Goal: Information Seeking & Learning: Check status

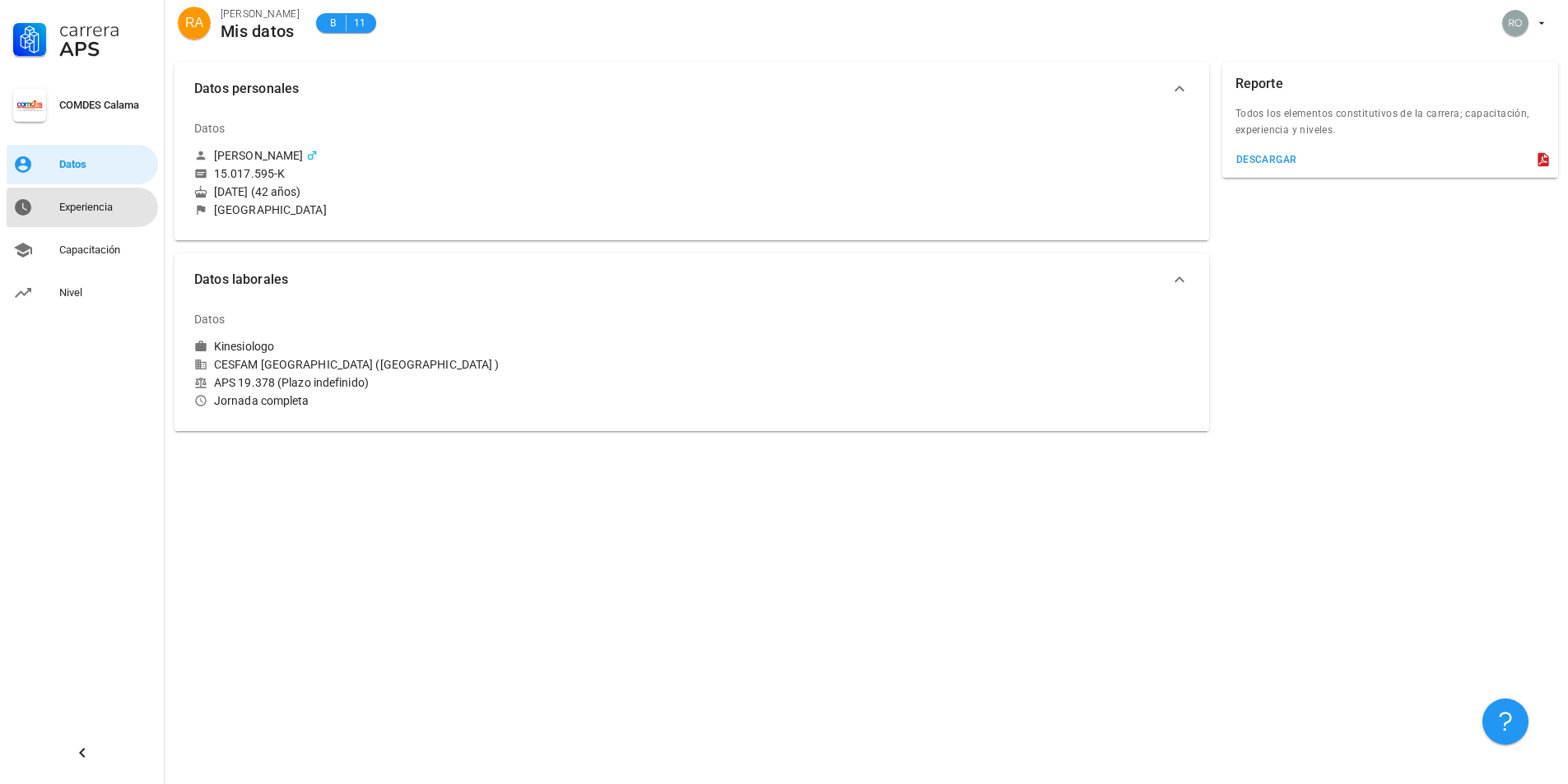
click at [108, 206] on div "Experiencia" at bounding box center [105, 207] width 92 height 13
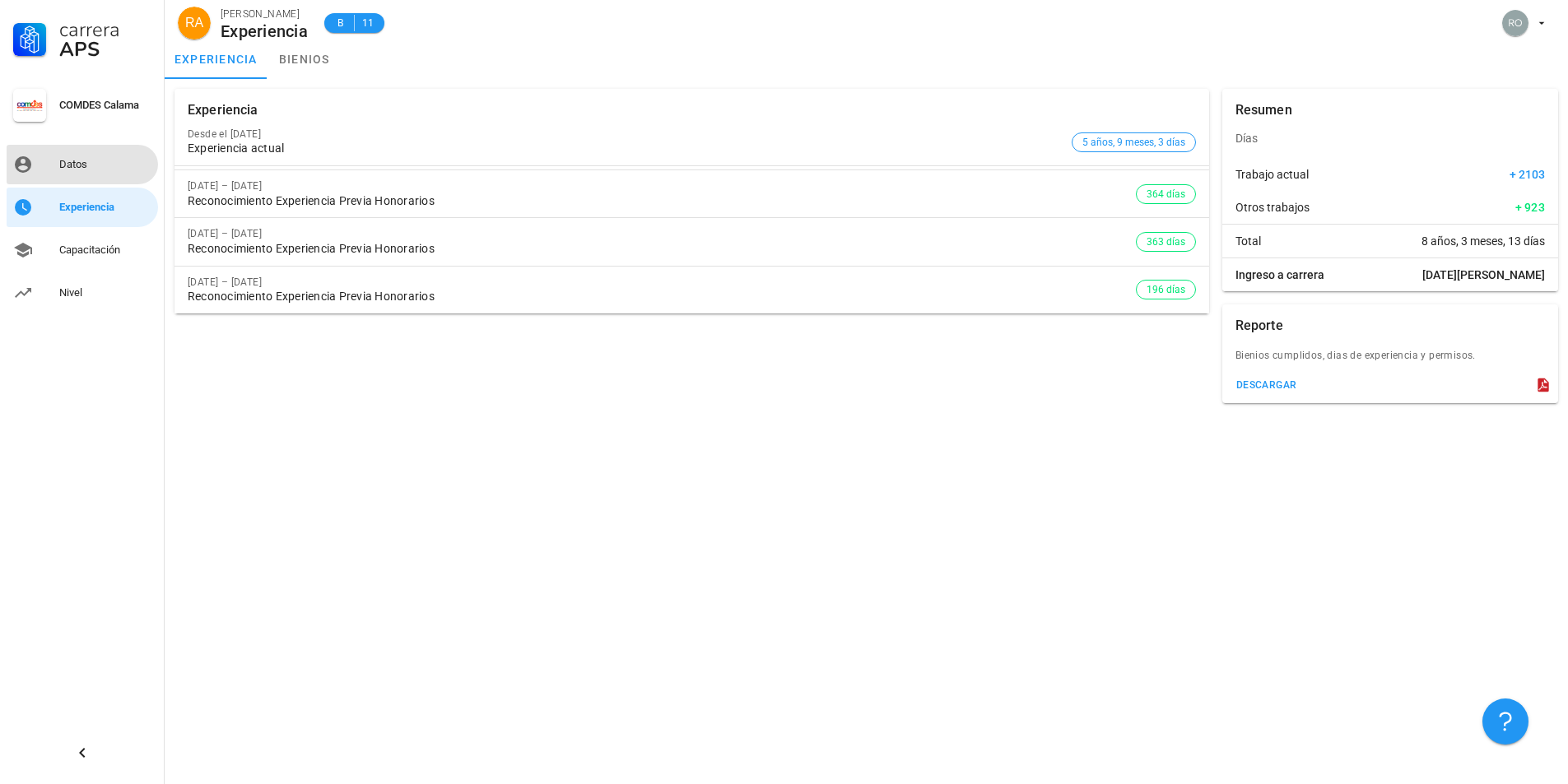
click at [102, 162] on div "Datos" at bounding box center [105, 164] width 92 height 13
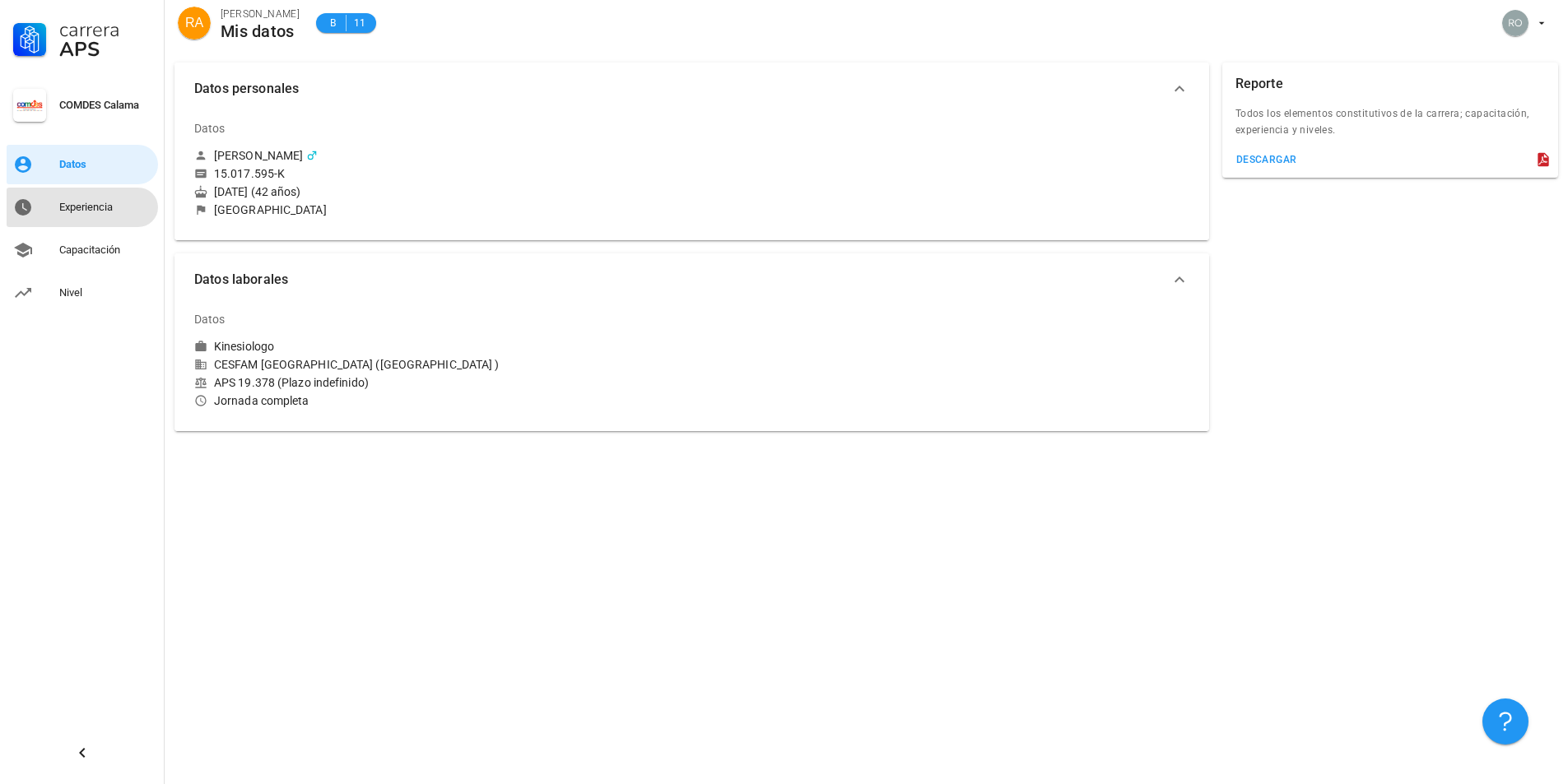
click at [90, 200] on div "Experiencia" at bounding box center [105, 207] width 92 height 26
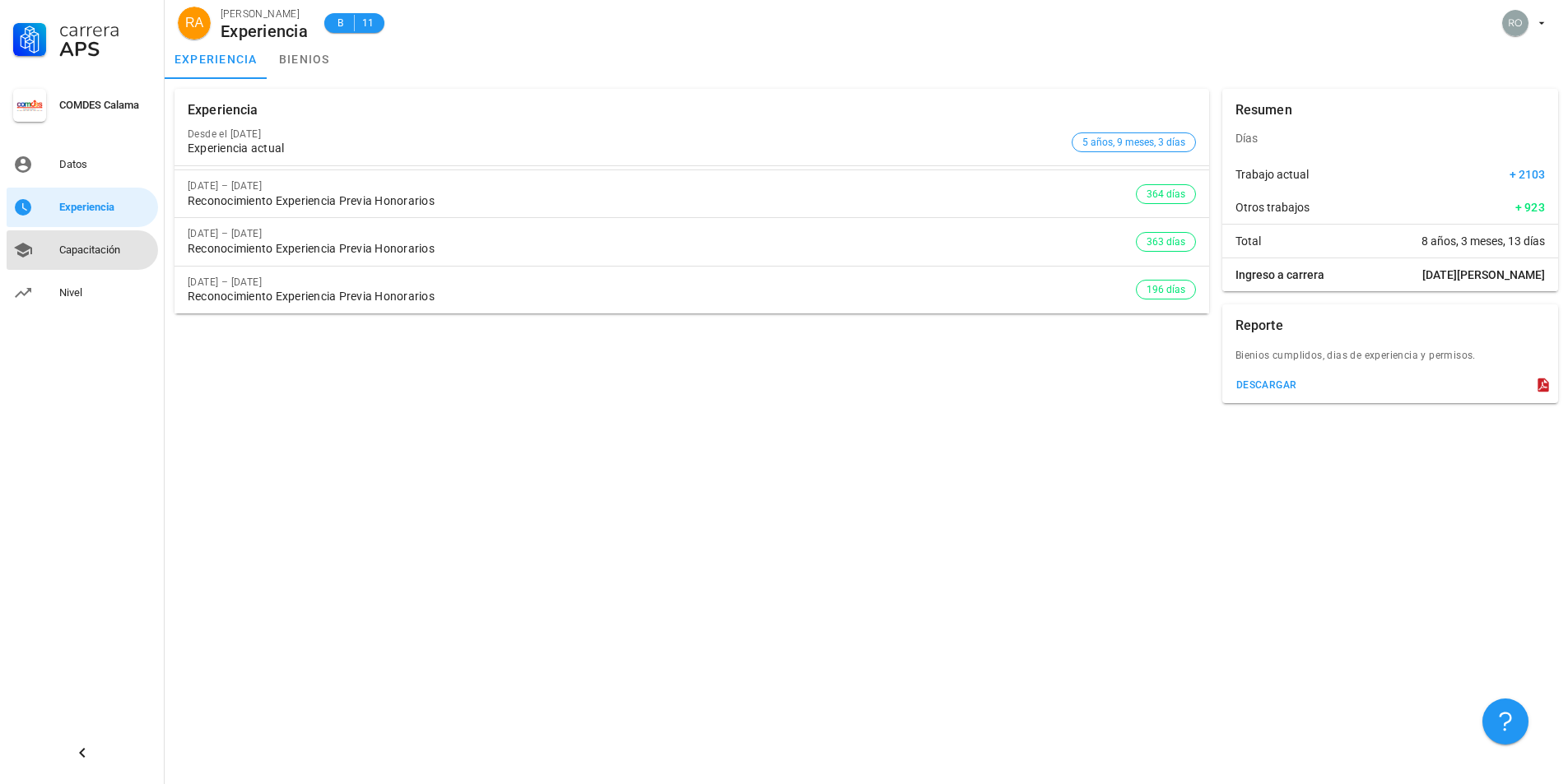
click at [103, 252] on div "Capacitación" at bounding box center [105, 250] width 92 height 13
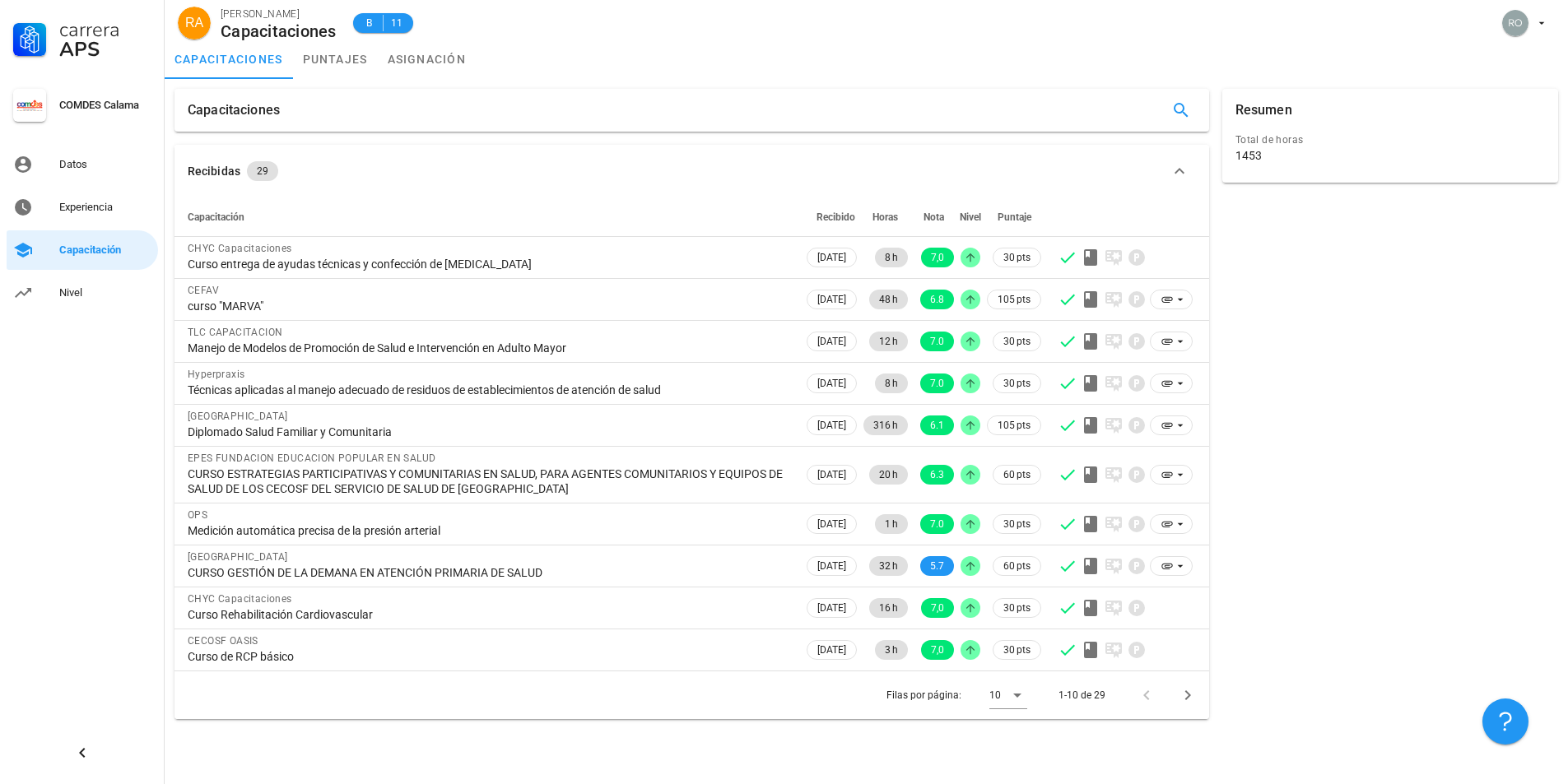
click at [1251, 144] on div "Total de horas" at bounding box center [1390, 140] width 310 height 17
click at [1358, 110] on div "Resumen" at bounding box center [1390, 110] width 336 height 43
click at [251, 116] on div "Capacitaciones" at bounding box center [233, 110] width 92 height 43
click at [1467, 44] on div "capacitaciones puntajes asignación" at bounding box center [866, 59] width 1404 height 39
click at [69, 171] on div "Datos" at bounding box center [105, 164] width 92 height 26
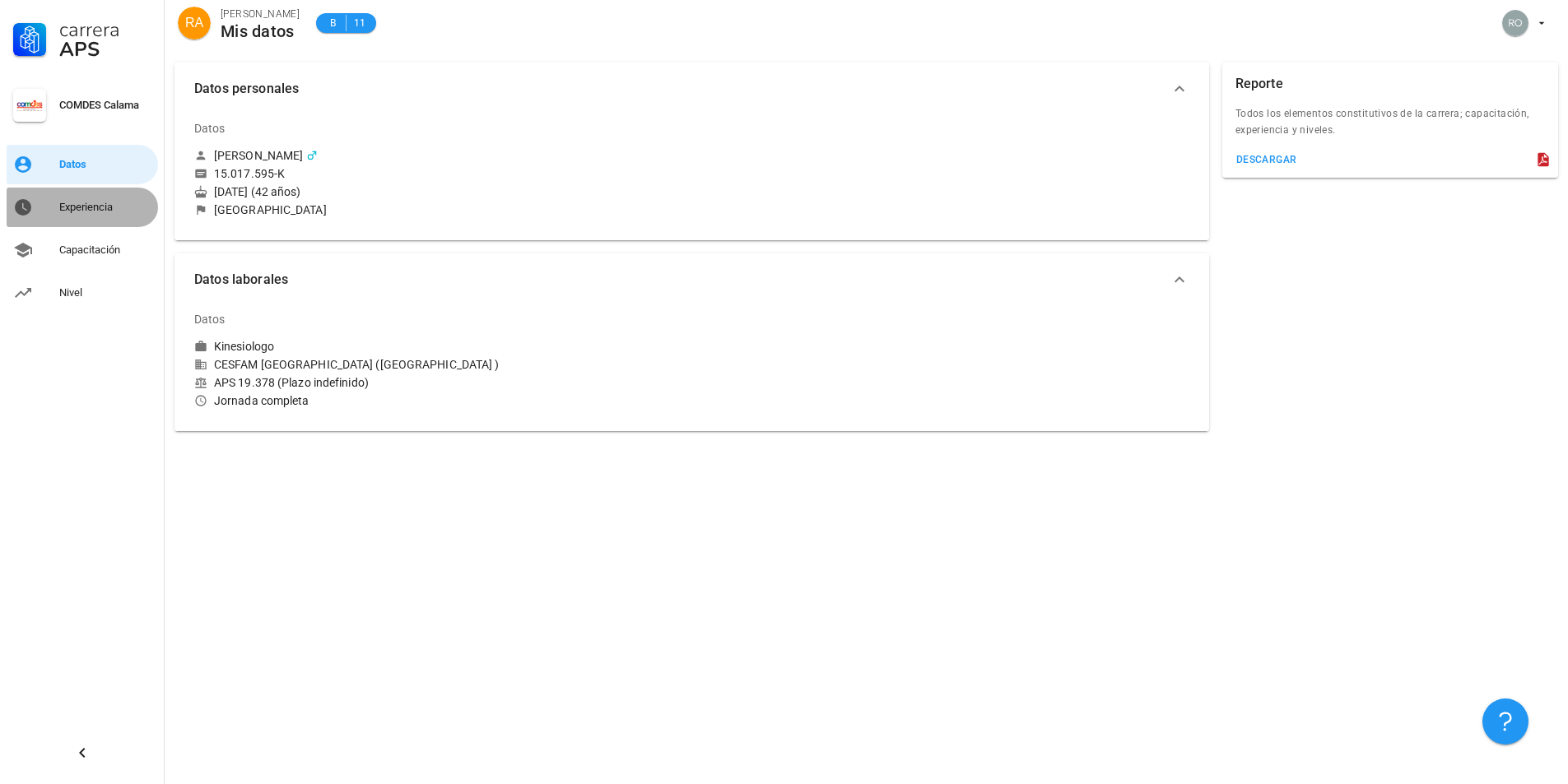
click at [80, 217] on div "Experiencia" at bounding box center [105, 207] width 92 height 26
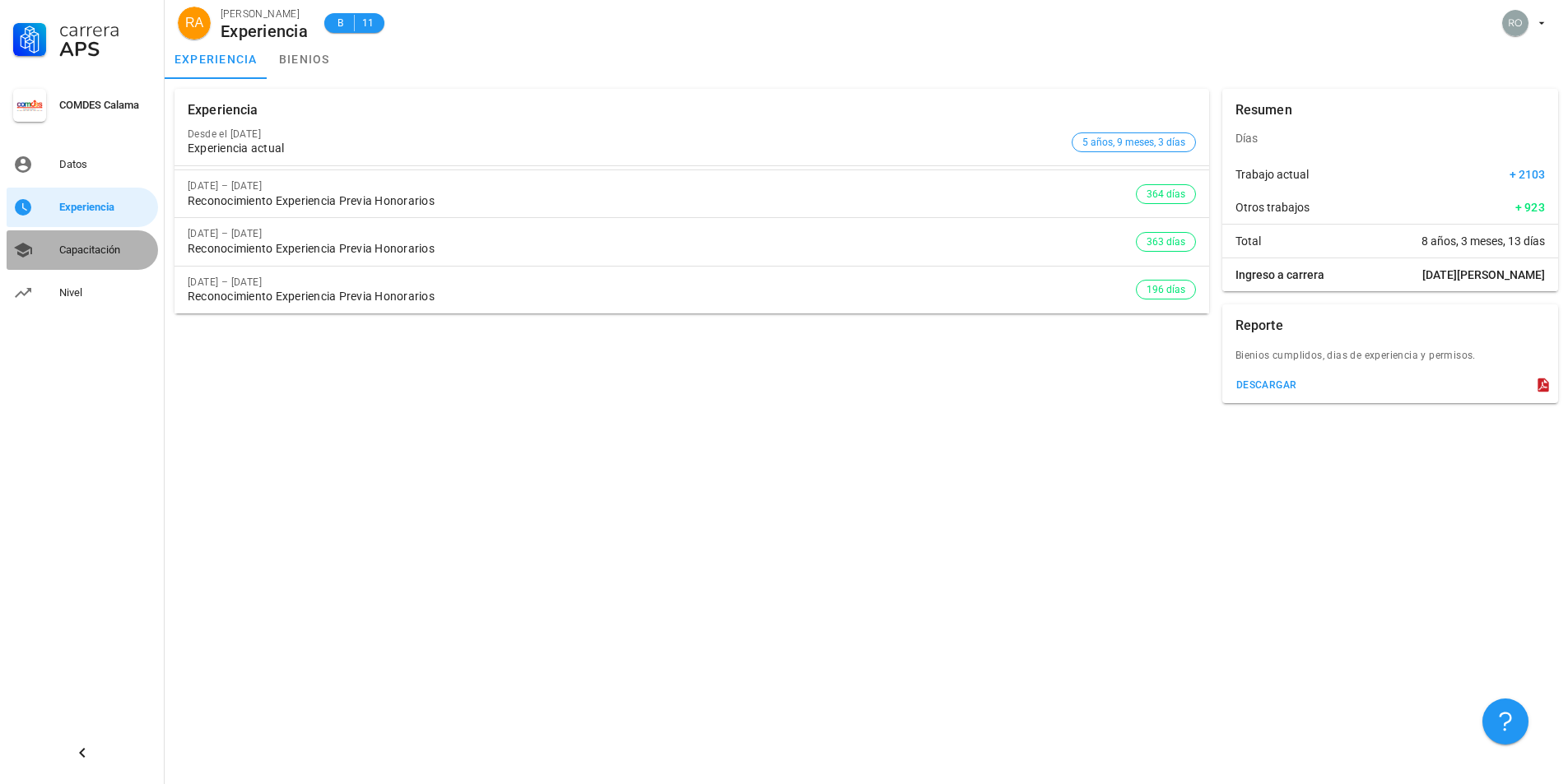
click at [86, 253] on div "Capacitación" at bounding box center [105, 250] width 92 height 13
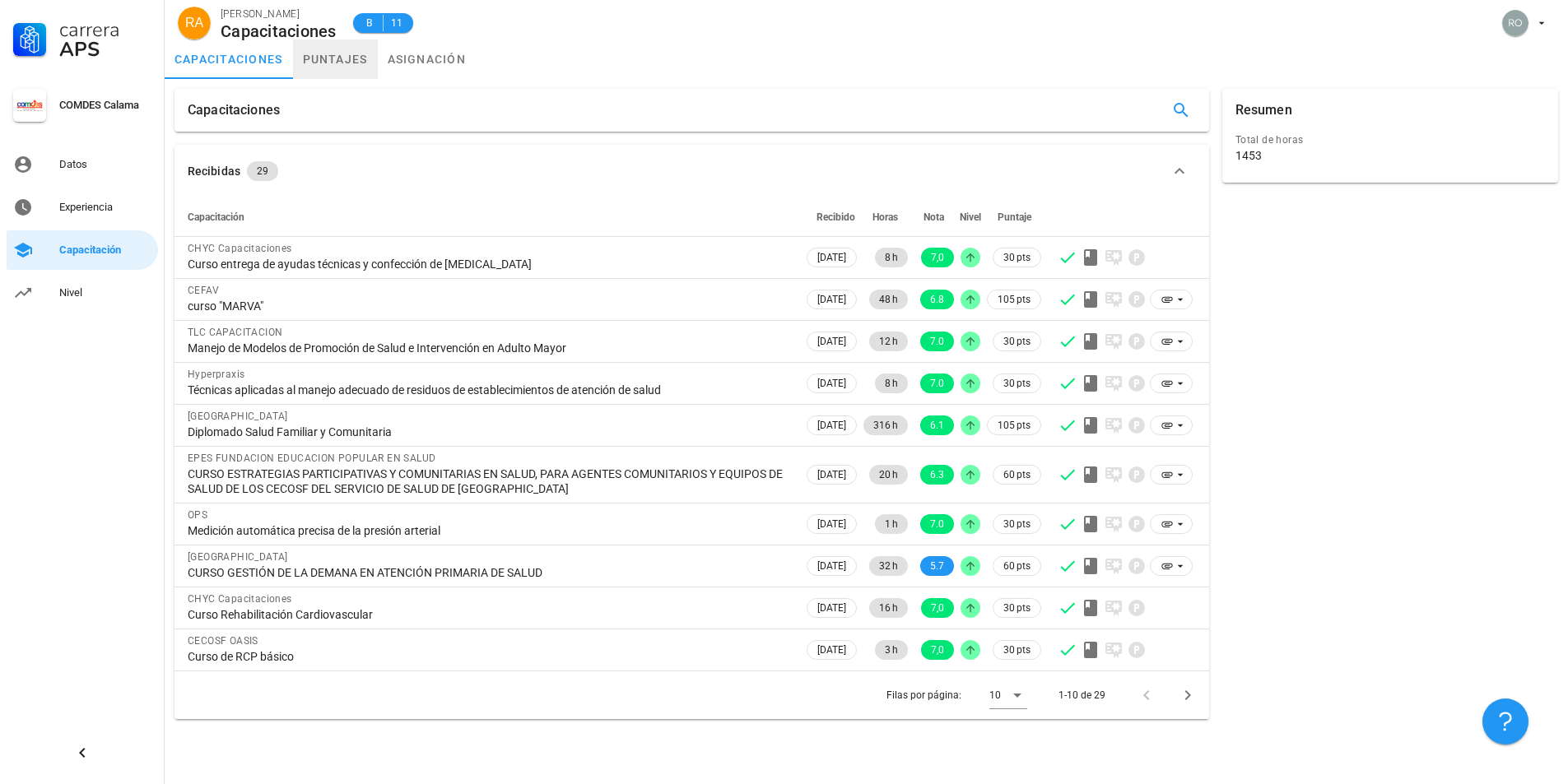
click at [351, 52] on link "puntajes" at bounding box center [335, 59] width 85 height 39
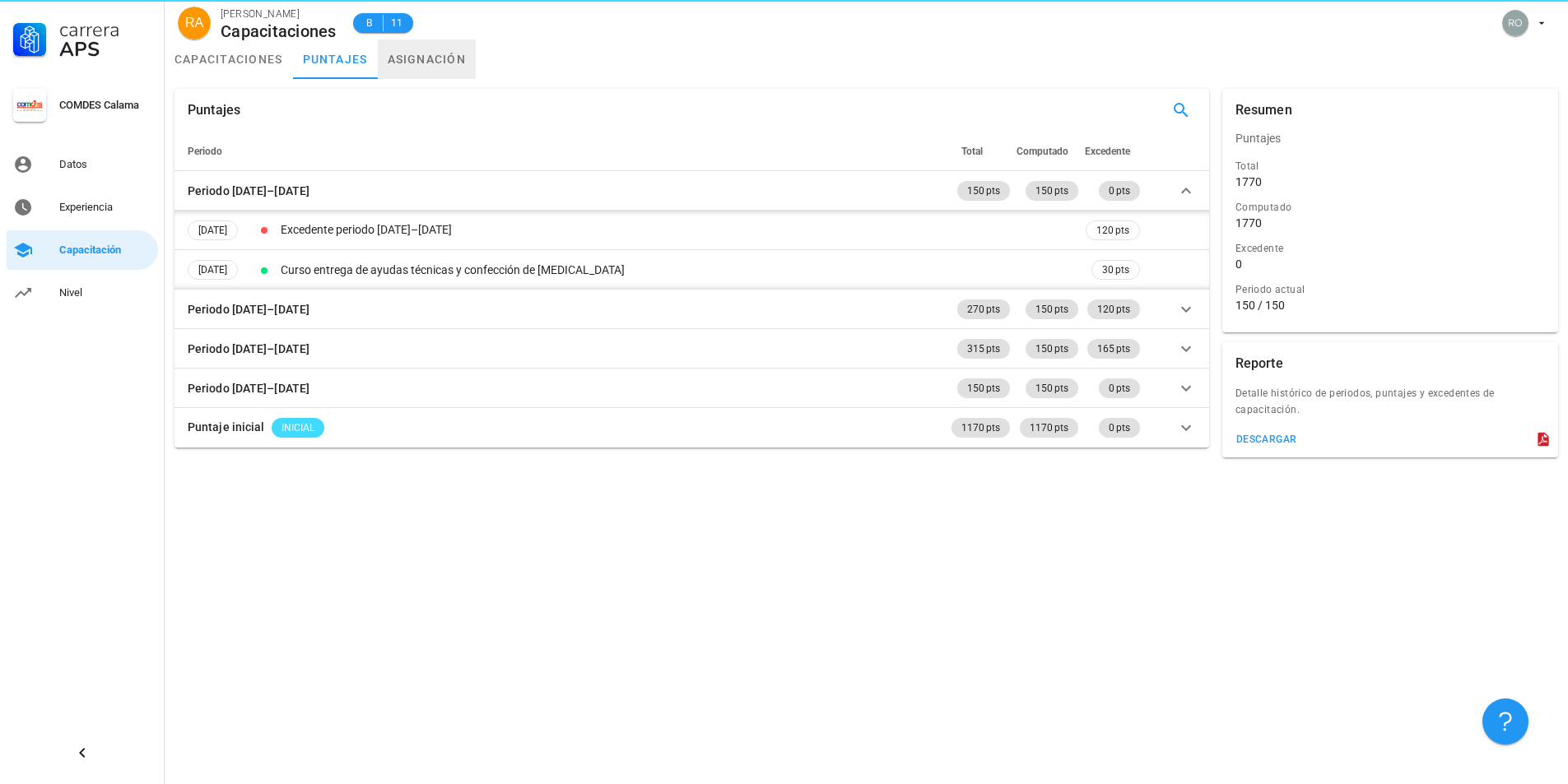
click at [429, 63] on link "asignación" at bounding box center [427, 59] width 99 height 39
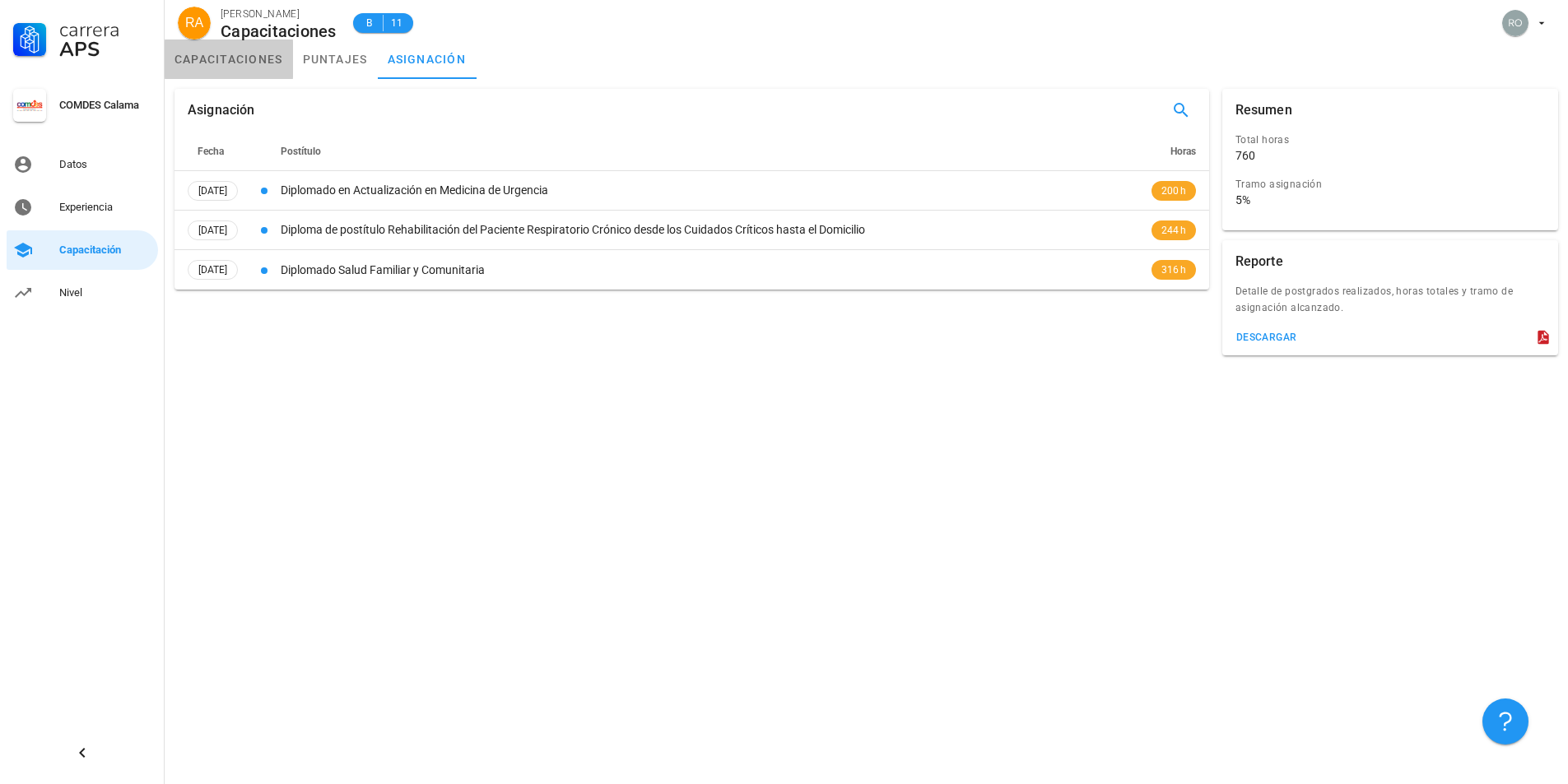
click at [201, 53] on link "capacitaciones" at bounding box center [228, 59] width 129 height 39
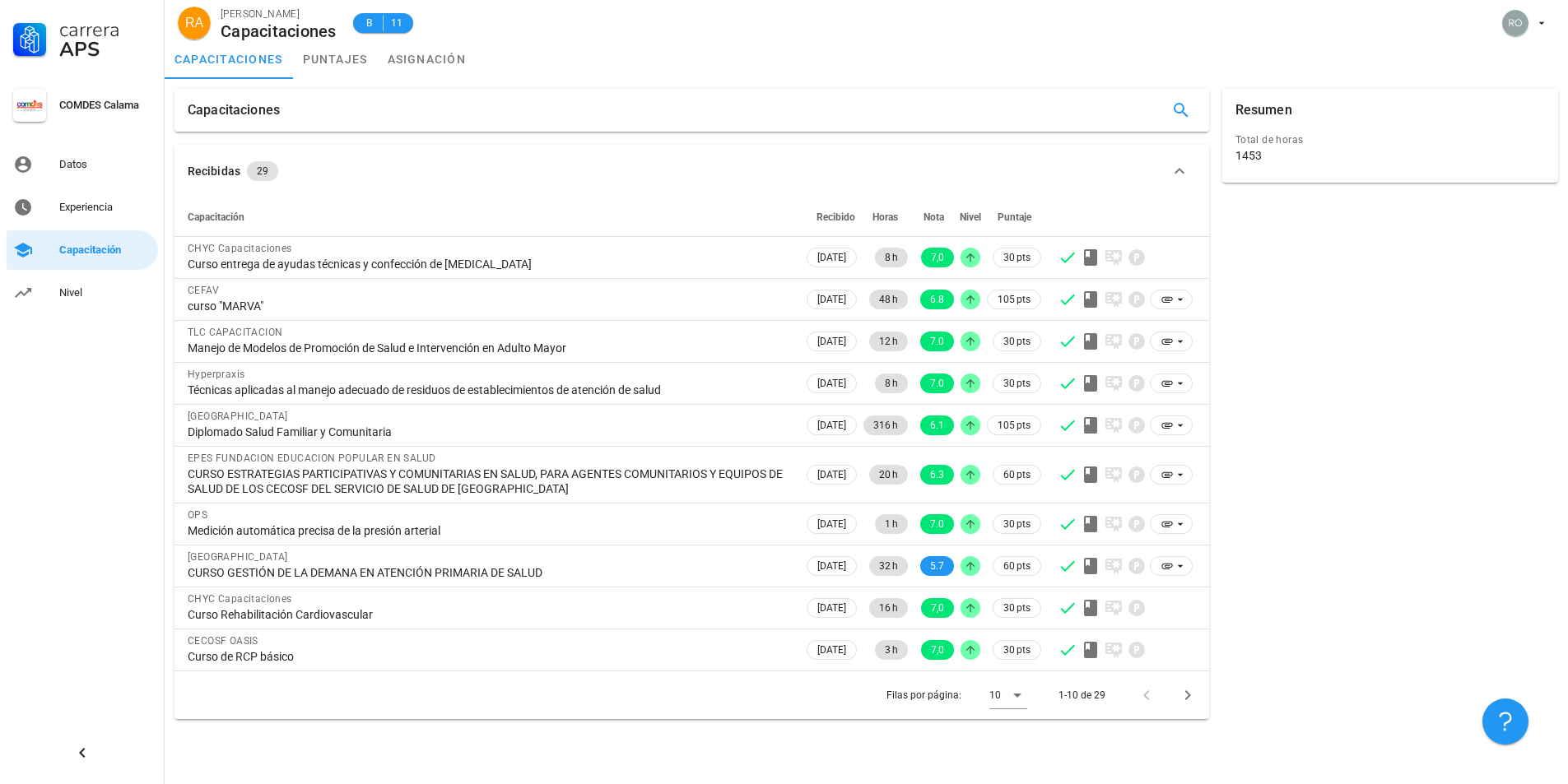
click at [1343, 148] on div "Total de horas" at bounding box center [1390, 140] width 310 height 17
click at [91, 209] on div "Experiencia" at bounding box center [105, 207] width 92 height 13
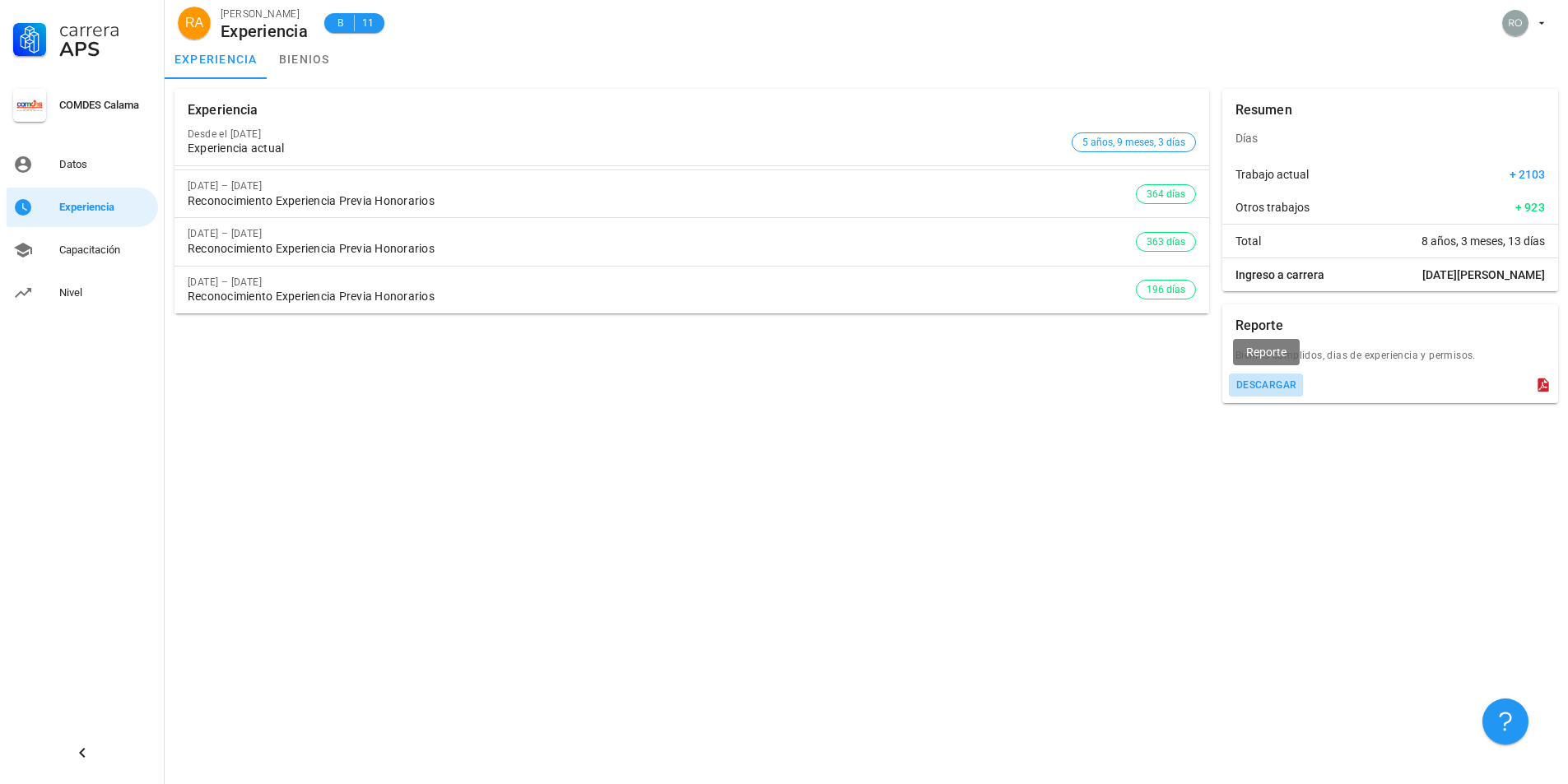
click at [1268, 383] on div "descargar" at bounding box center [1266, 385] width 62 height 11
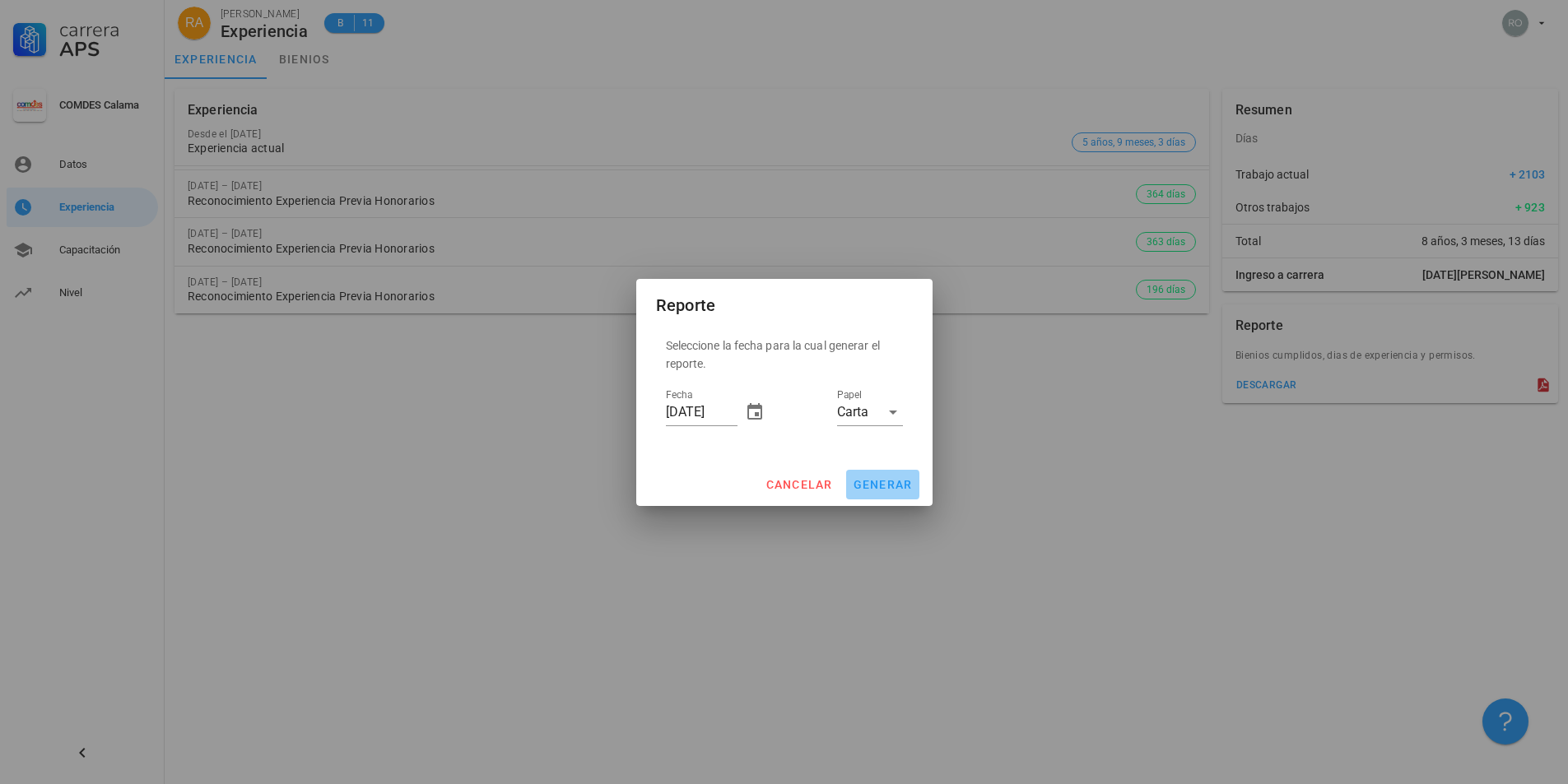
click at [877, 486] on span "generar" at bounding box center [882, 484] width 60 height 13
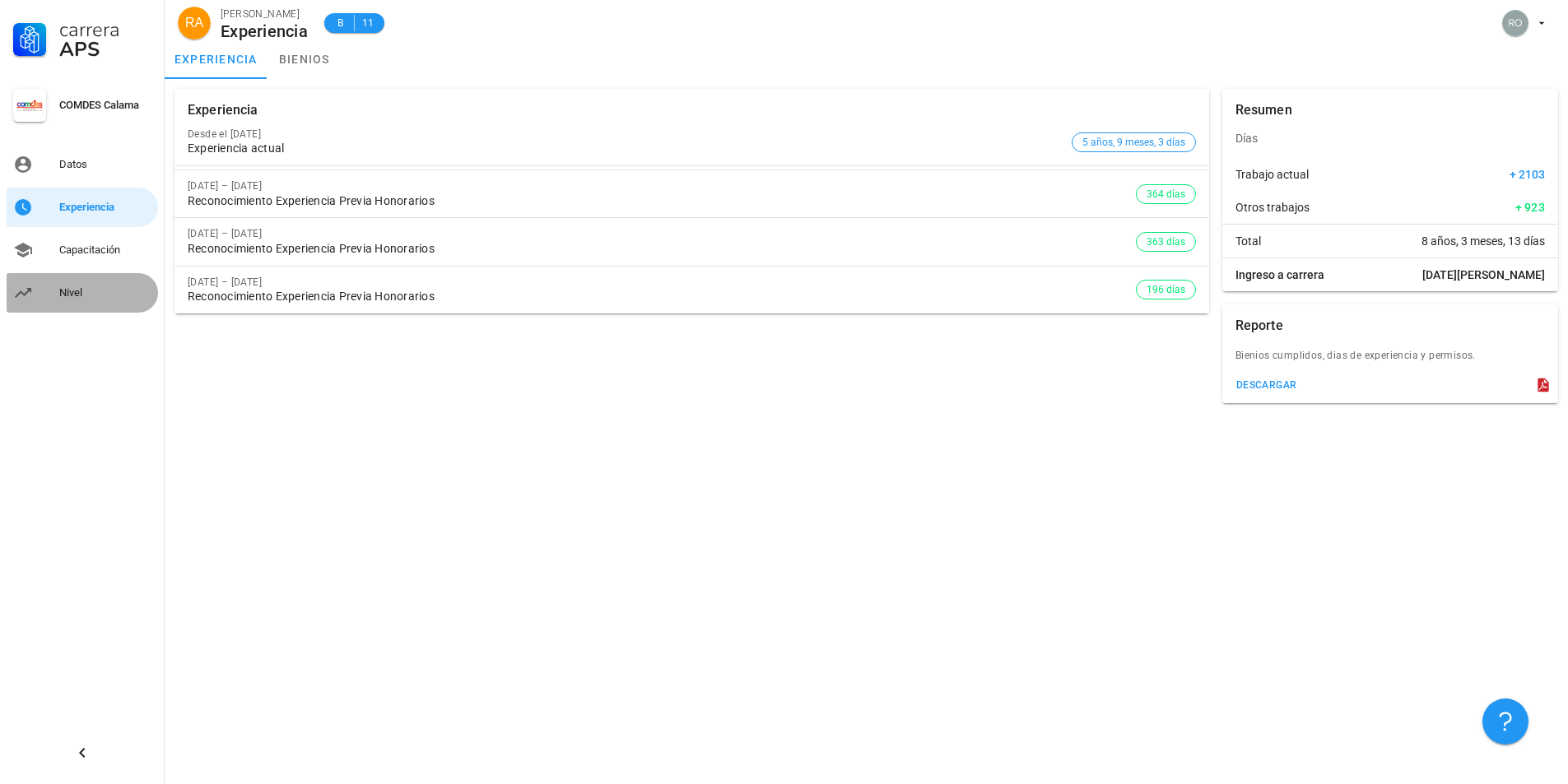
click at [64, 294] on div "Nivel" at bounding box center [105, 293] width 92 height 13
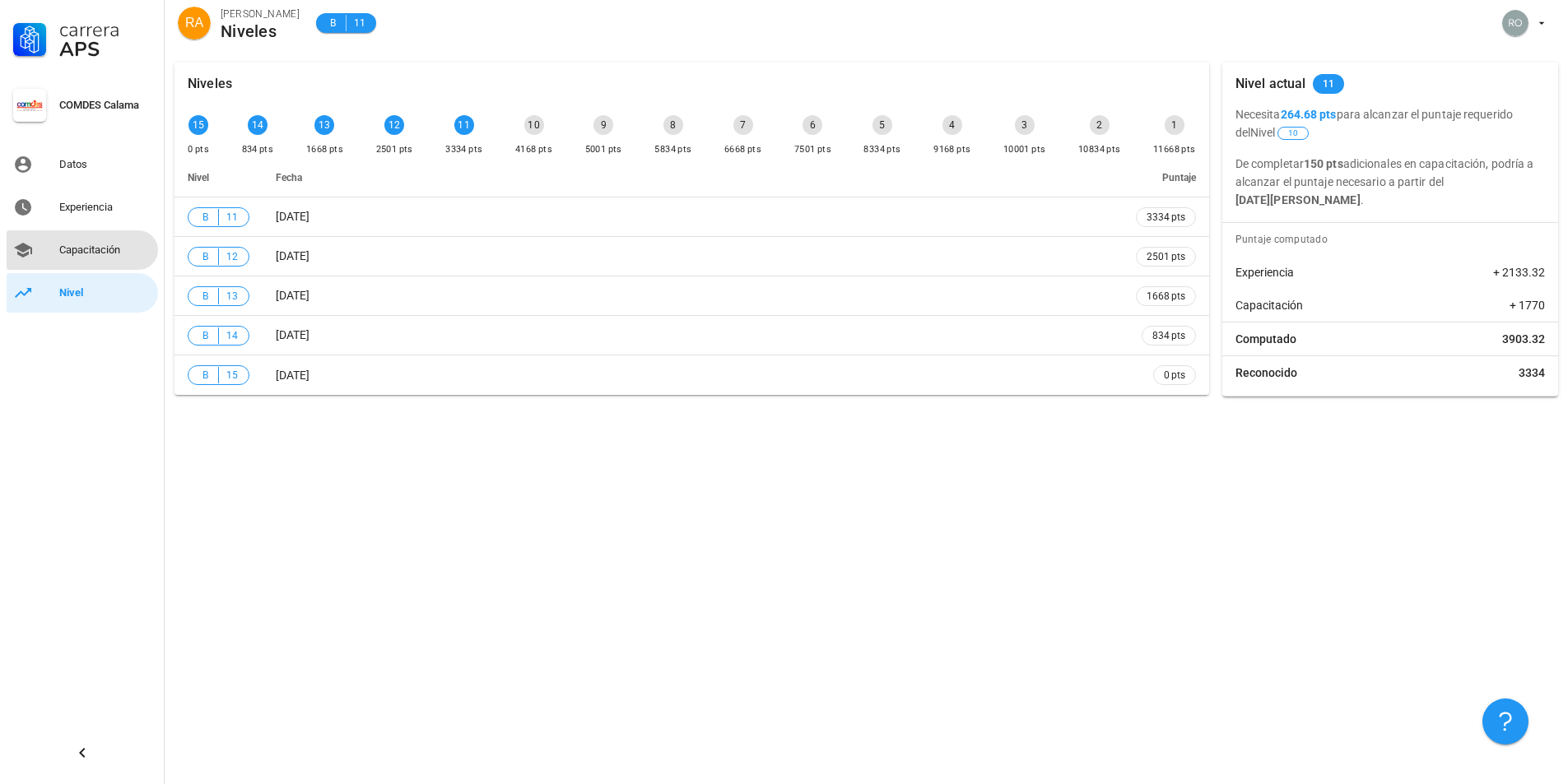
click at [97, 244] on div "Capacitación" at bounding box center [105, 250] width 92 height 13
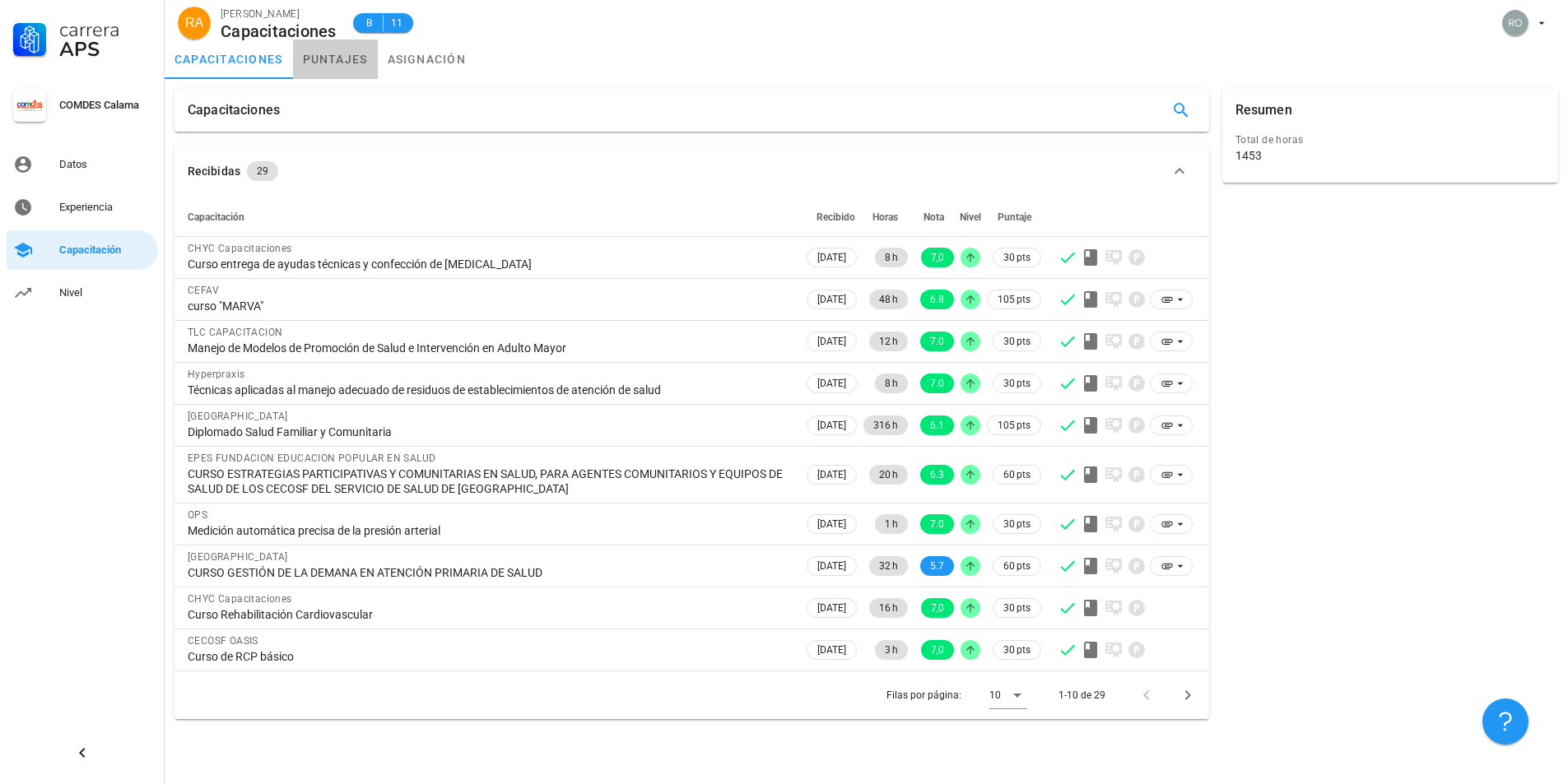
click at [353, 54] on link "puntajes" at bounding box center [335, 59] width 85 height 39
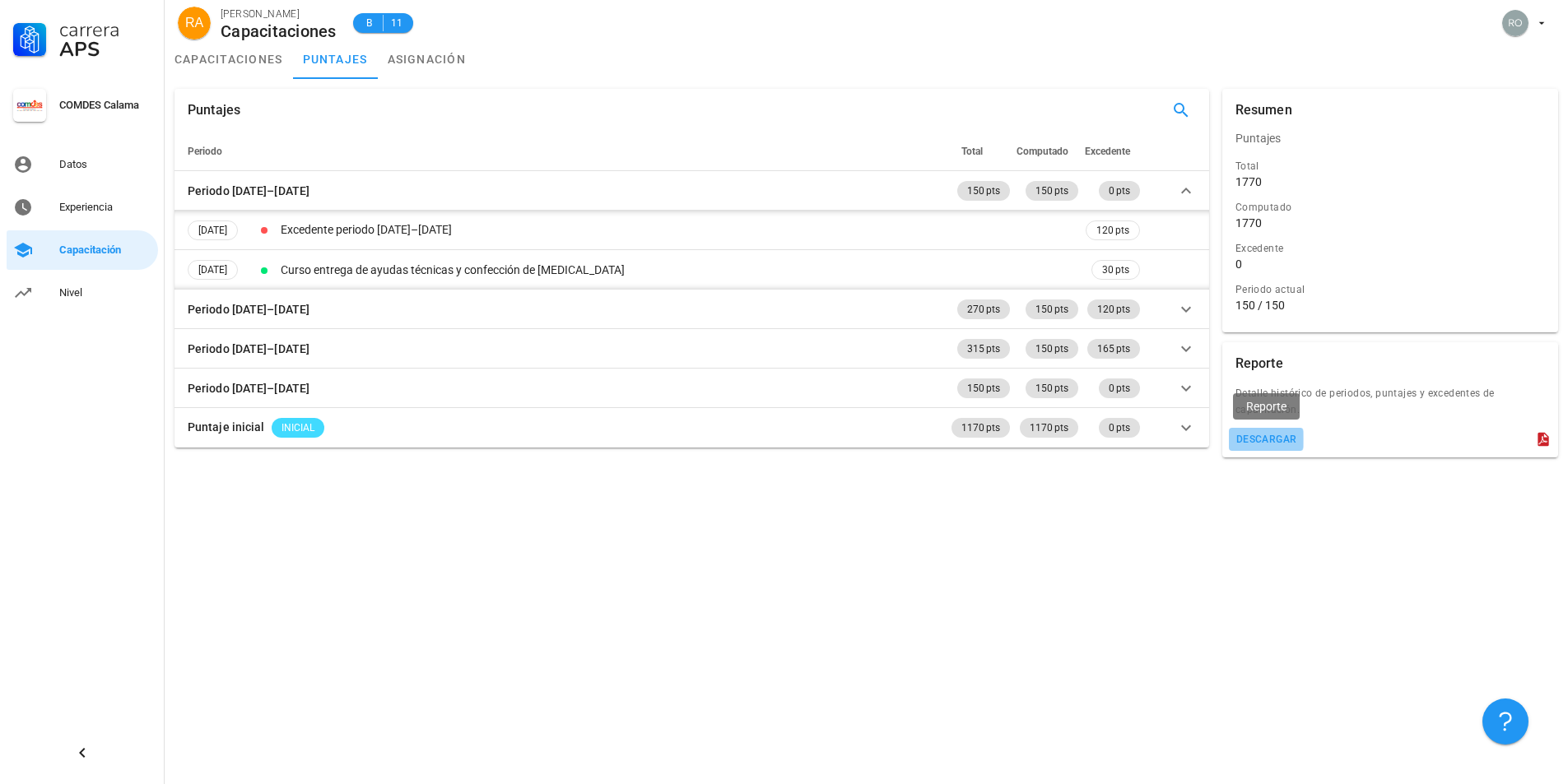
click at [1271, 435] on div "descargar" at bounding box center [1266, 439] width 62 height 11
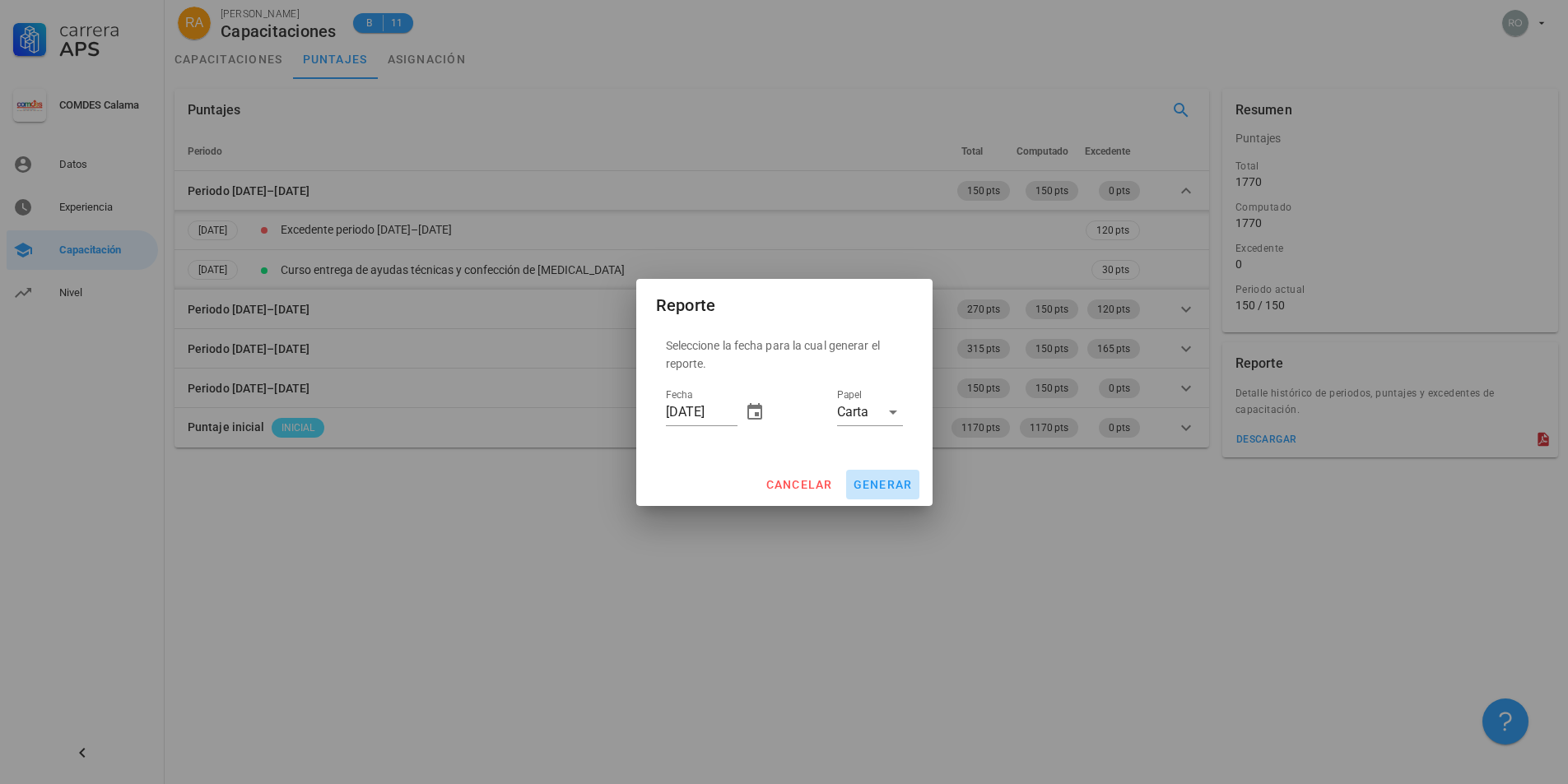
click at [886, 489] on span "generar" at bounding box center [882, 484] width 60 height 13
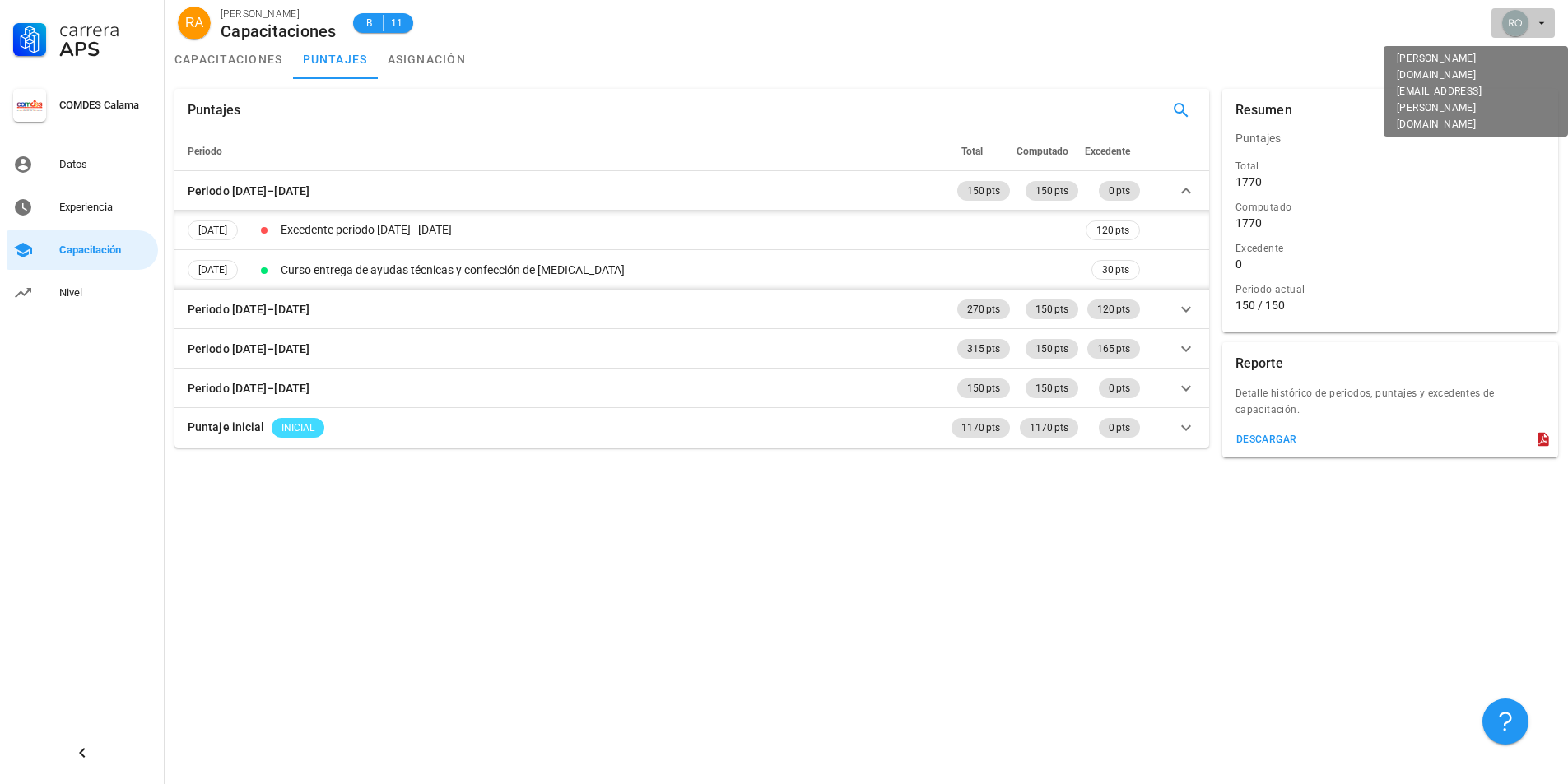
click at [1542, 23] on icon "button" at bounding box center [1542, 23] width 6 height 3
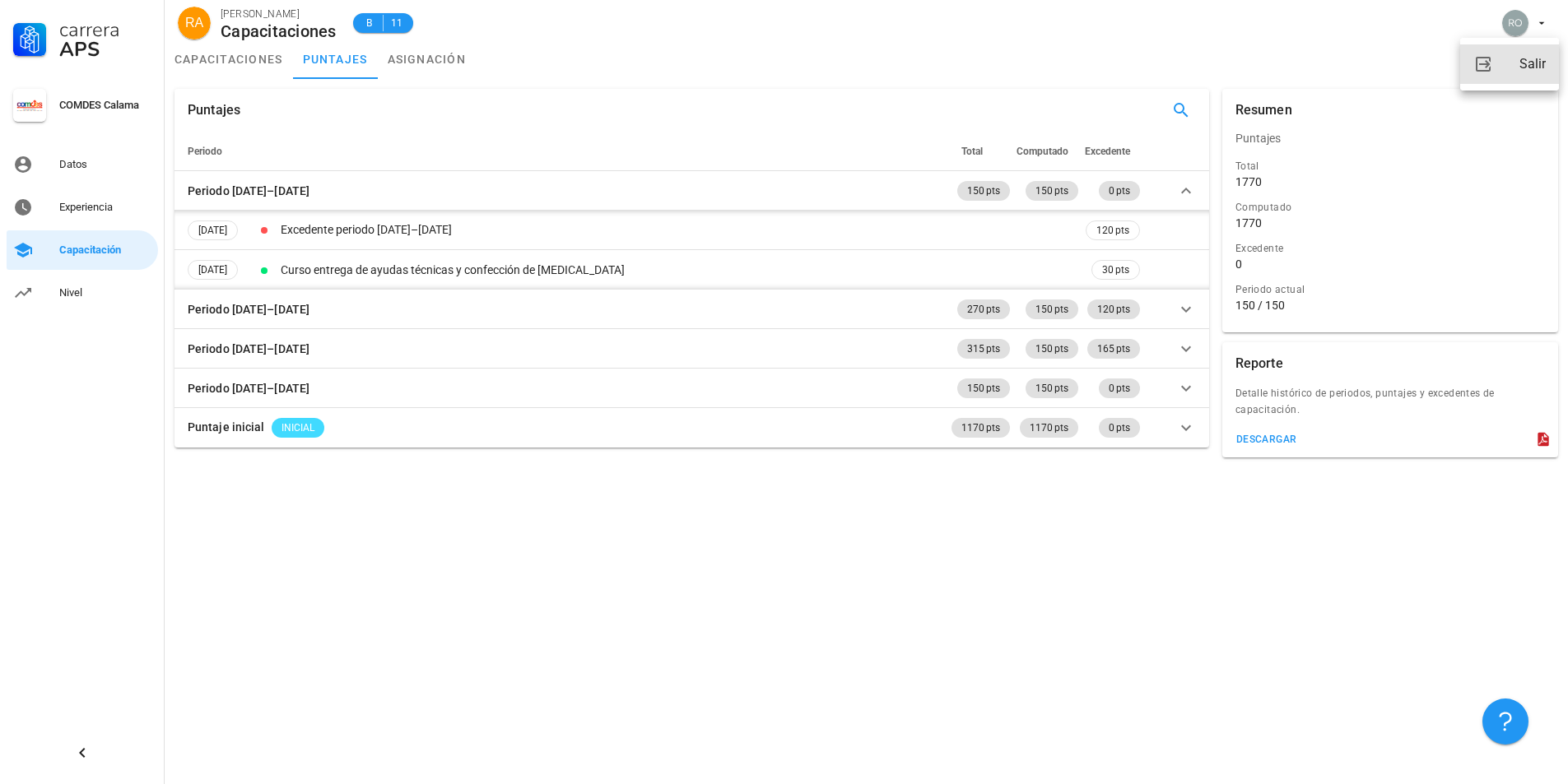
click at [1522, 59] on div "Salir" at bounding box center [1533, 65] width 26 height 33
